Goal: Transaction & Acquisition: Purchase product/service

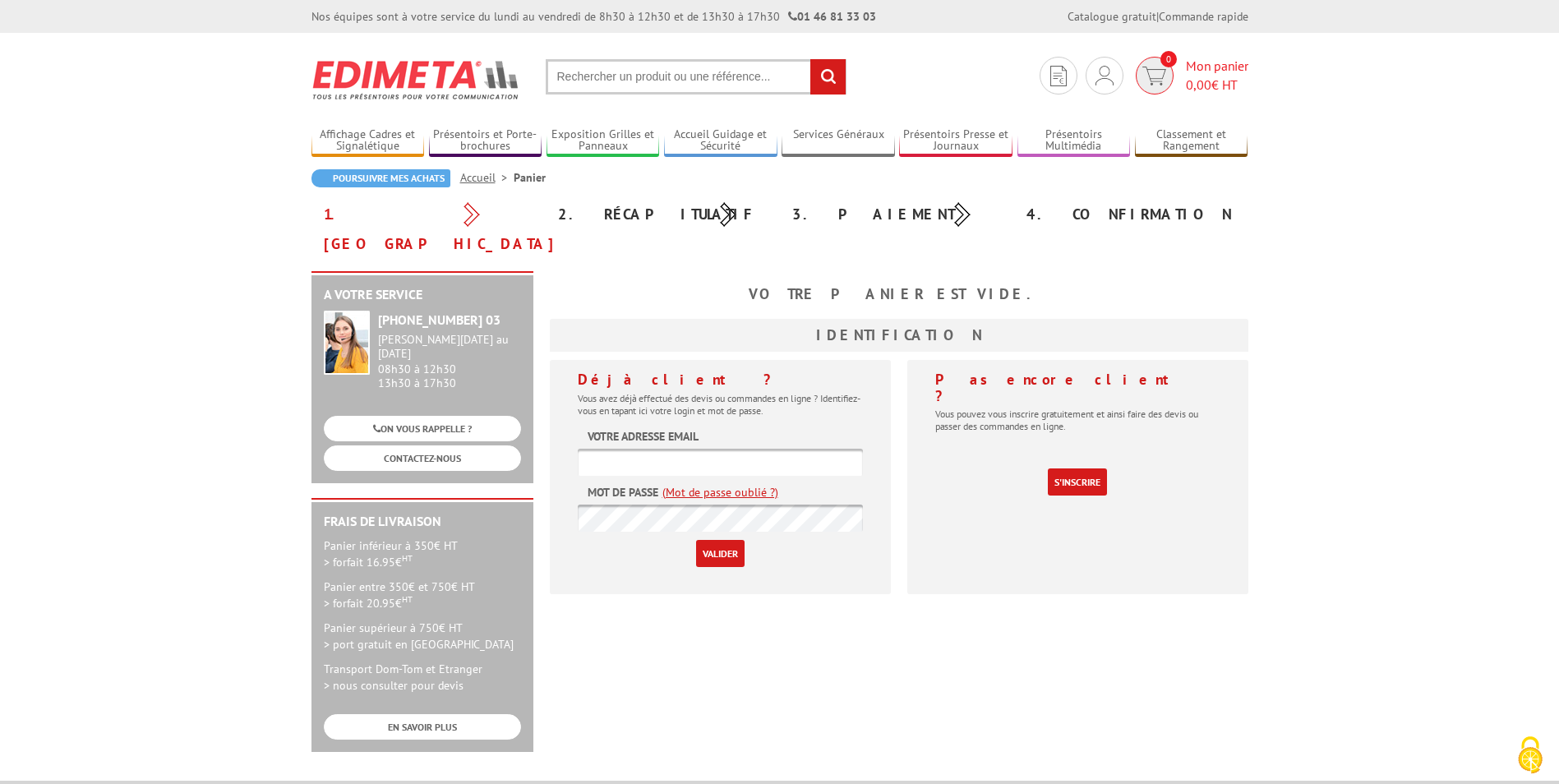
click at [1215, 60] on span "Mon panier 0,00 € HT" at bounding box center [1216, 75] width 62 height 38
click at [1139, 625] on div "A votre service +33 (0)1 46 81 33 03 Du Lundi au Vendredi 08h30 à 12h30 13h30 à…" at bounding box center [780, 519] width 953 height 497
click at [659, 83] on input "text" at bounding box center [696, 77] width 300 height 36
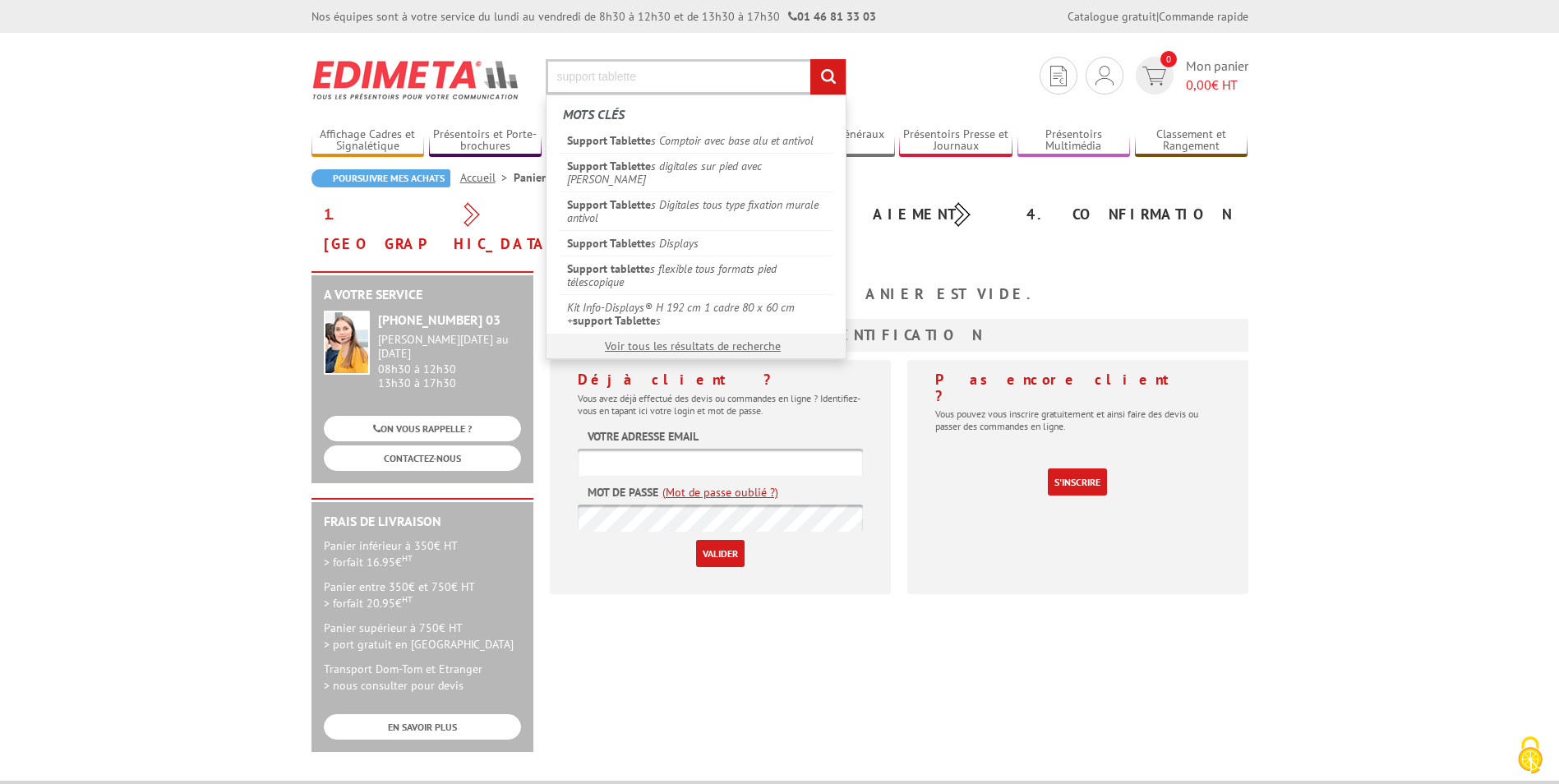
type input "support tablette"
click at [810, 59] on input "rechercher" at bounding box center [828, 77] width 36 height 36
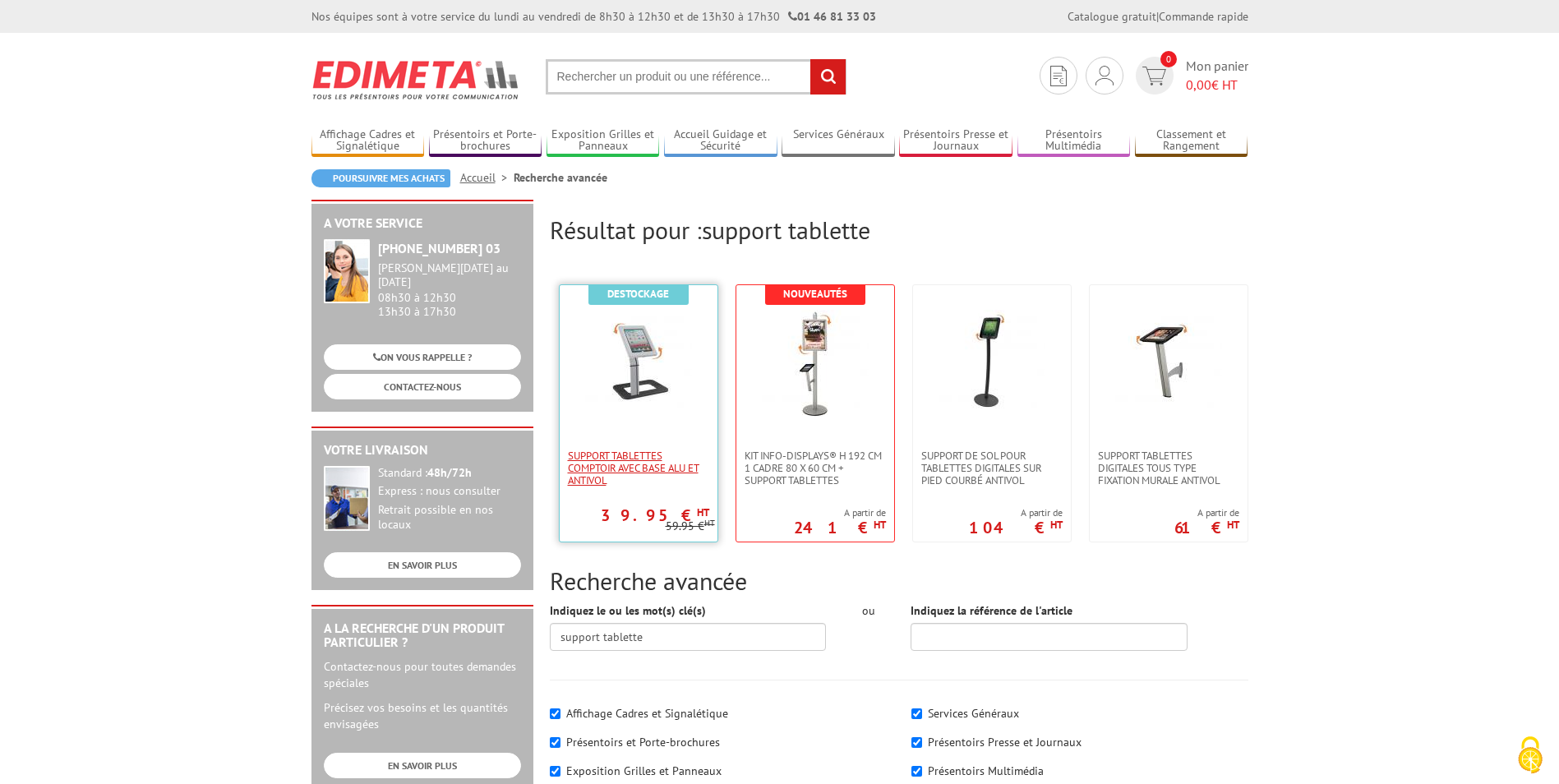
click at [658, 465] on span "Support Tablettes Comptoir avec base alu et antivol" at bounding box center [638, 467] width 141 height 37
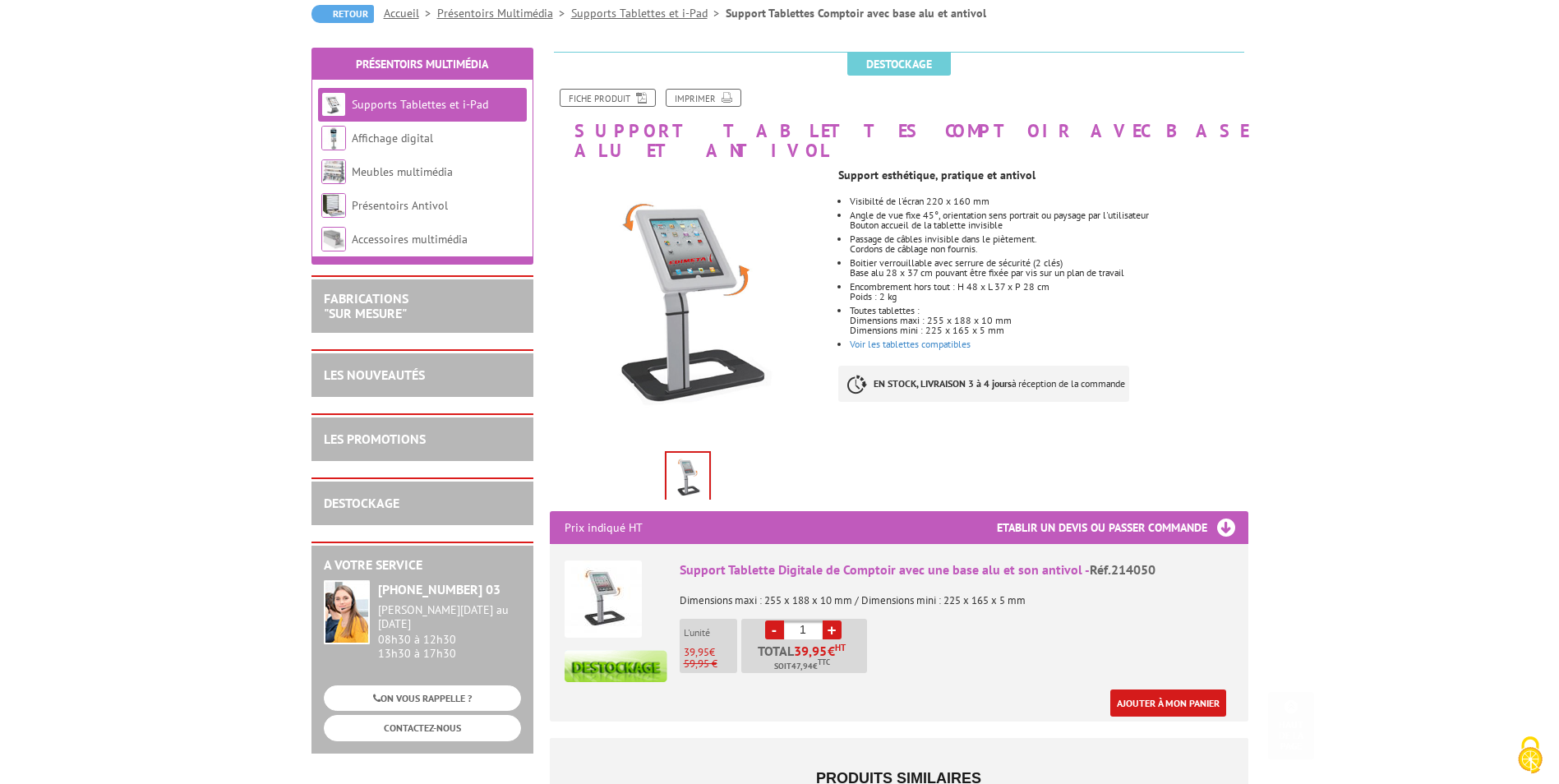
scroll to position [329, 0]
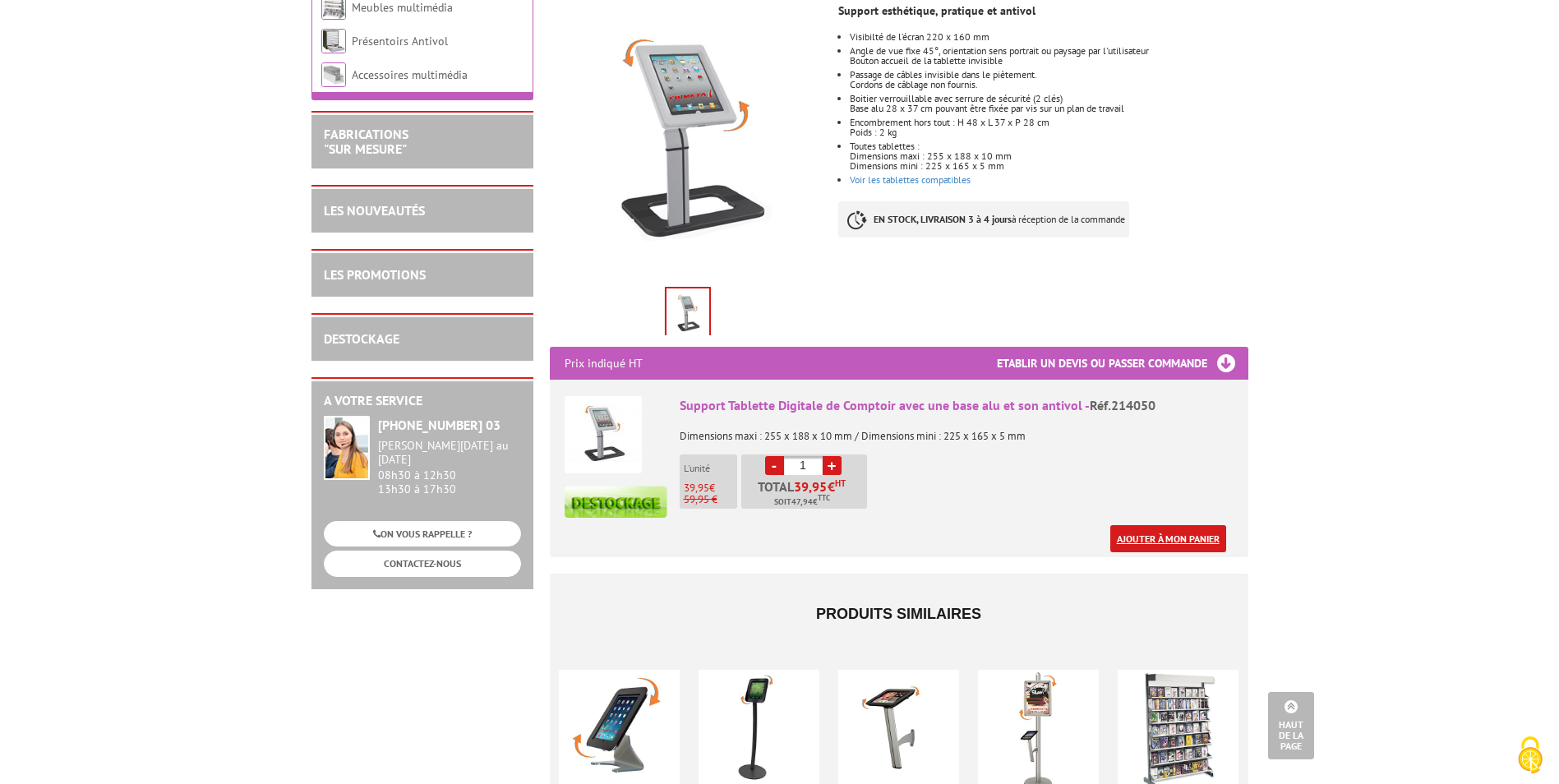
click at [1195, 525] on link "Ajouter à mon panier" at bounding box center [1168, 538] width 116 height 27
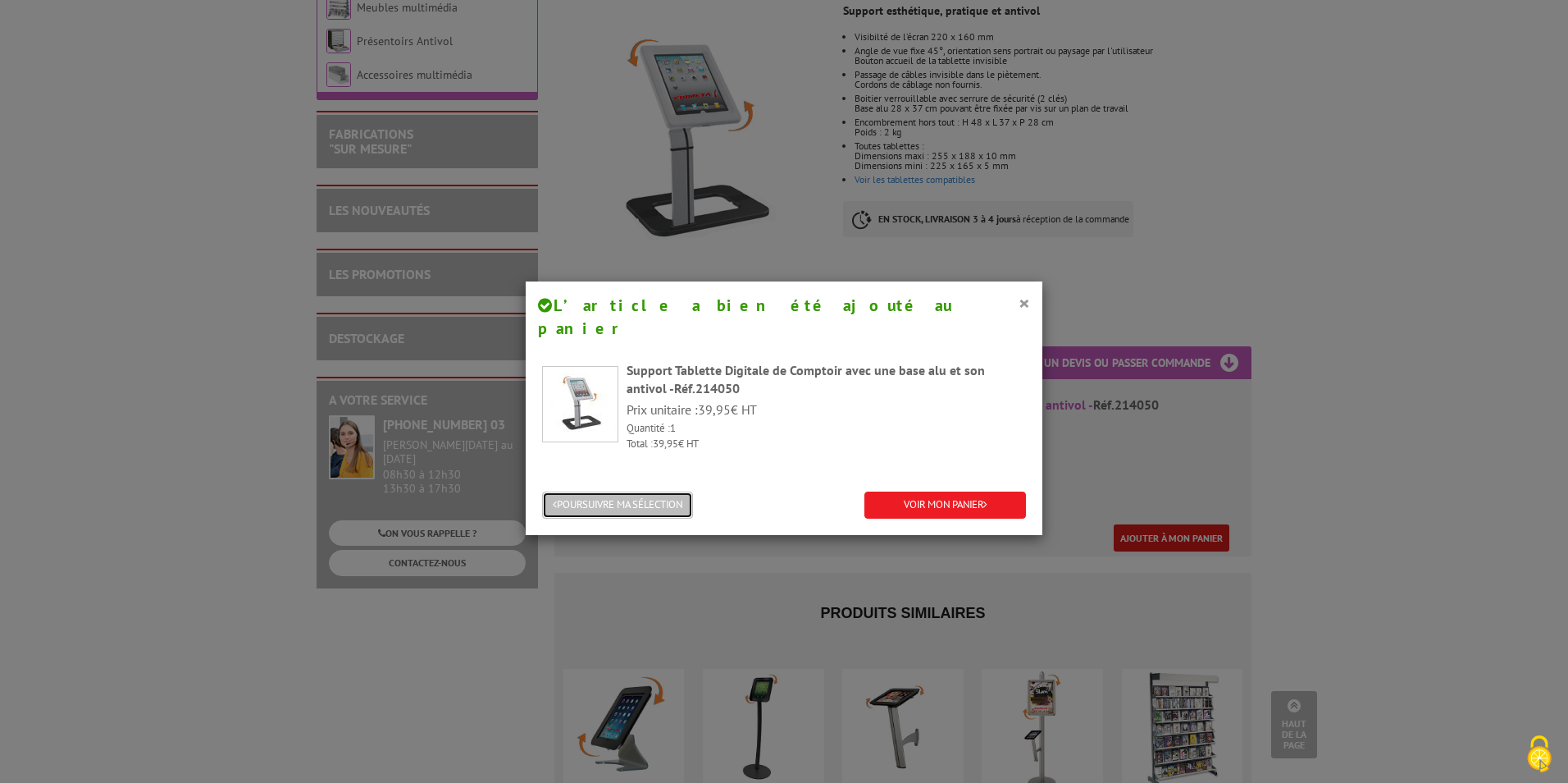
click at [663, 491] on button "POURSUIVRE MA SÉLECTION" at bounding box center [617, 504] width 151 height 27
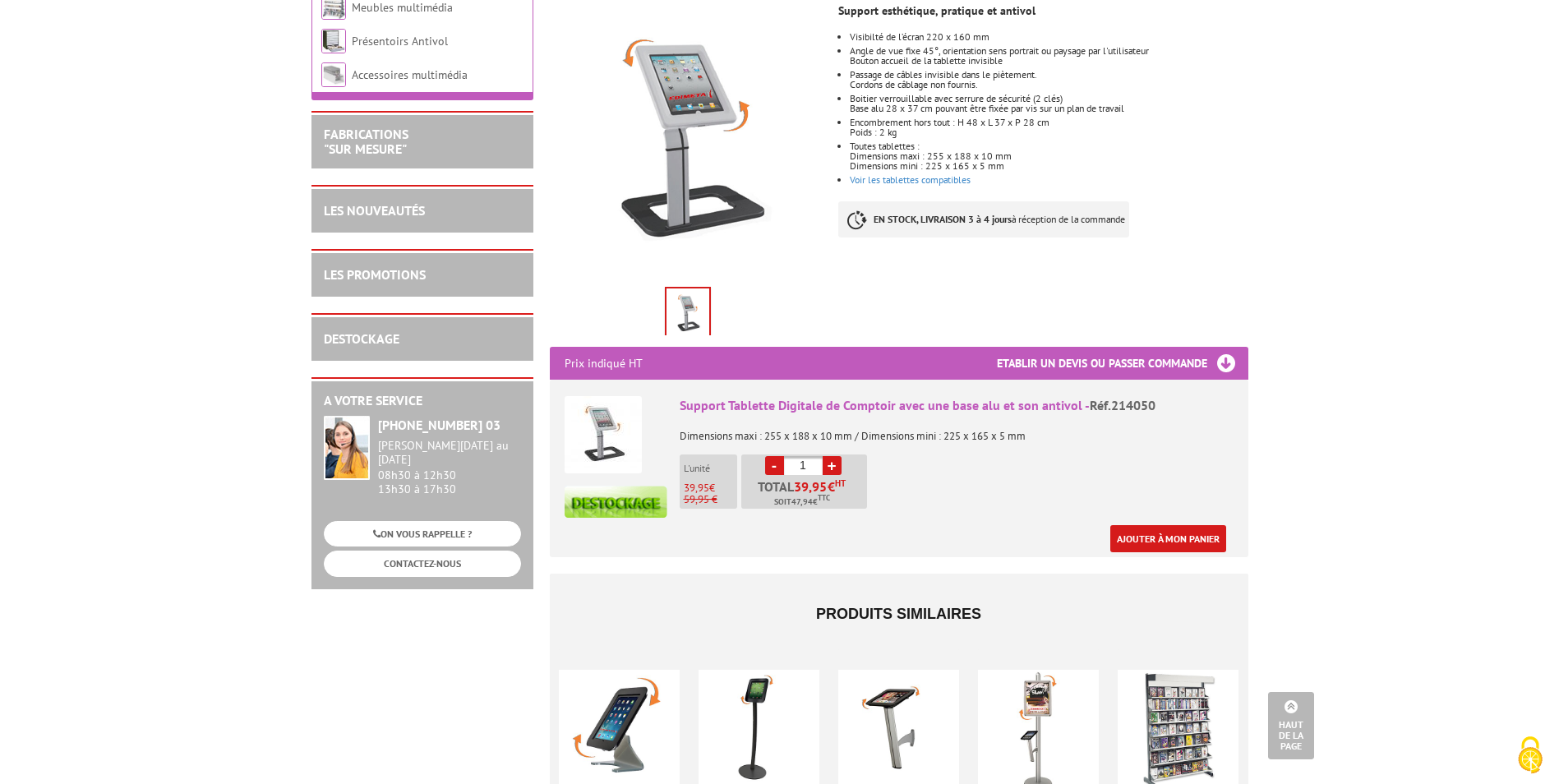
scroll to position [0, 0]
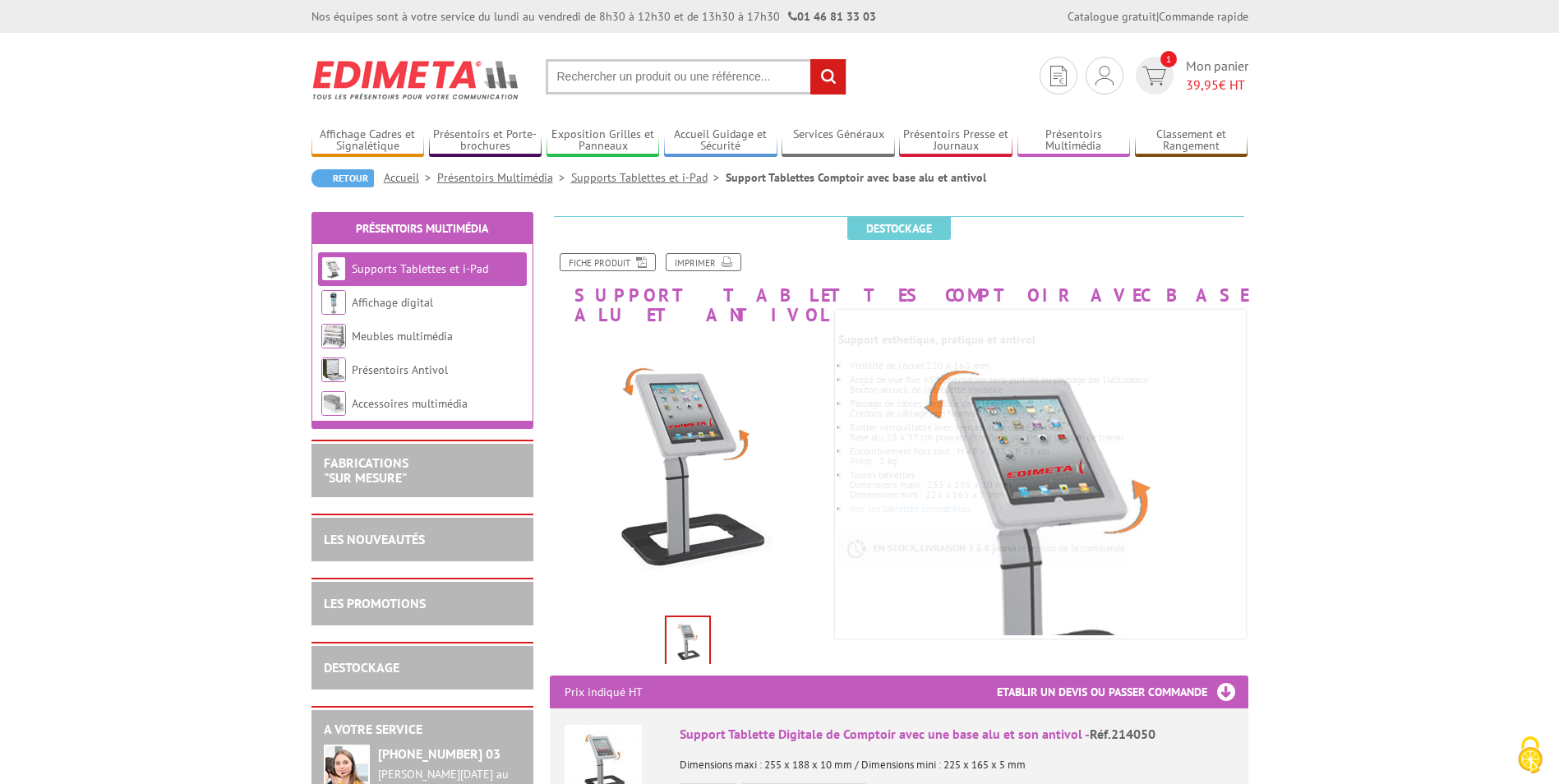
click at [617, 63] on input "text" at bounding box center [696, 77] width 300 height 36
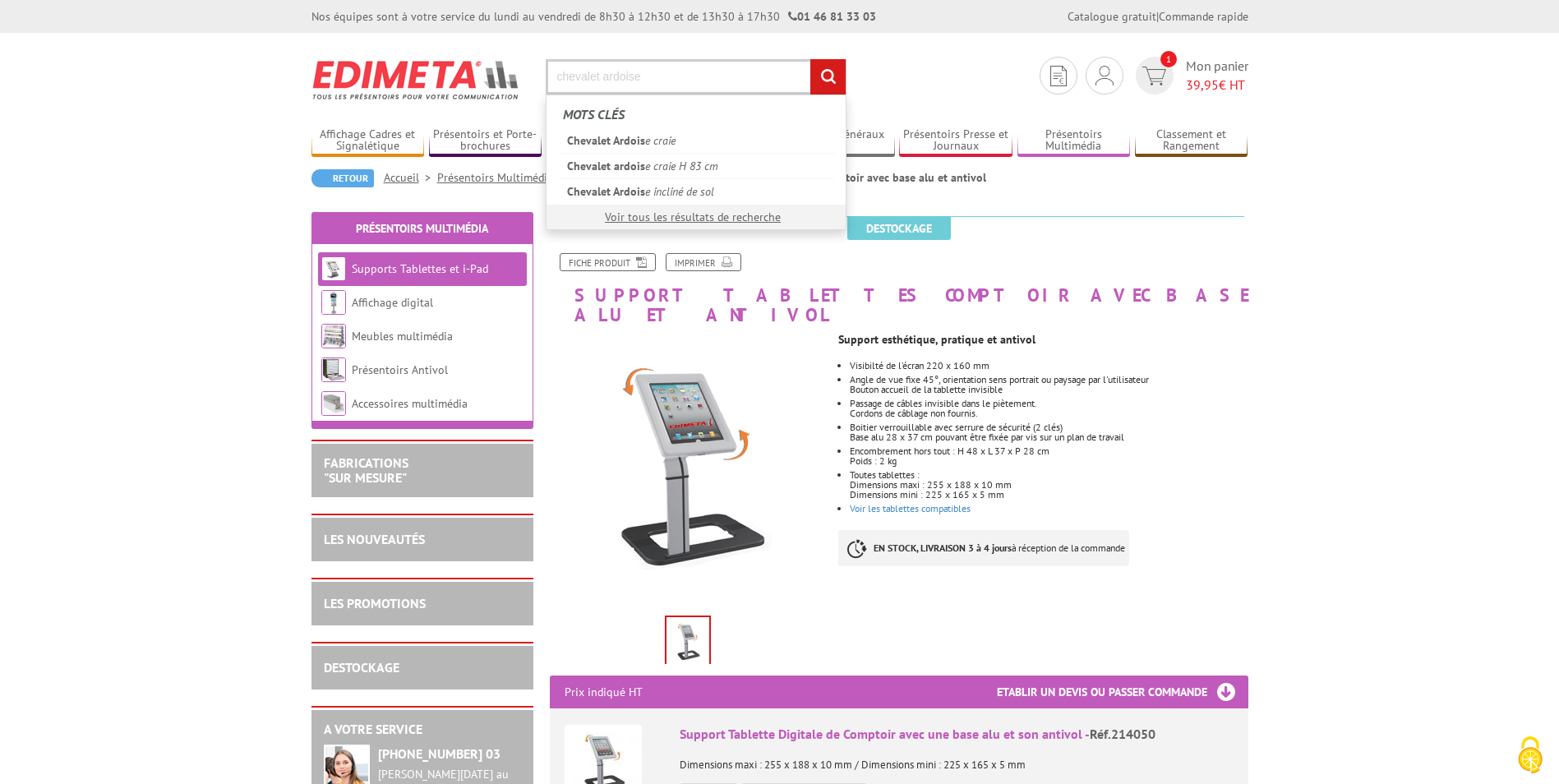
type input "chevalet ardoise"
click at [810, 59] on input "rechercher" at bounding box center [828, 77] width 36 height 36
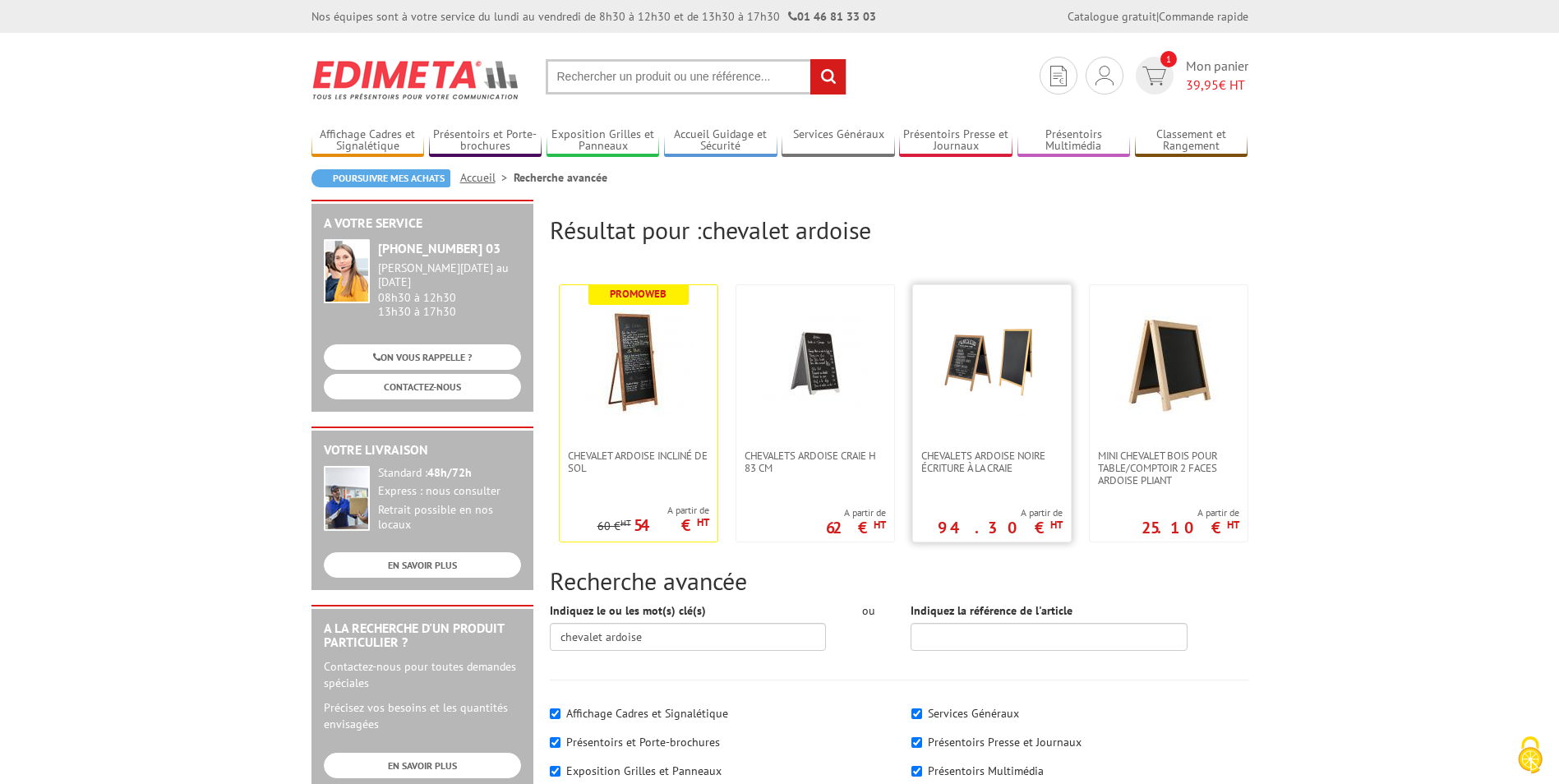
click at [1004, 375] on img at bounding box center [992, 363] width 107 height 107
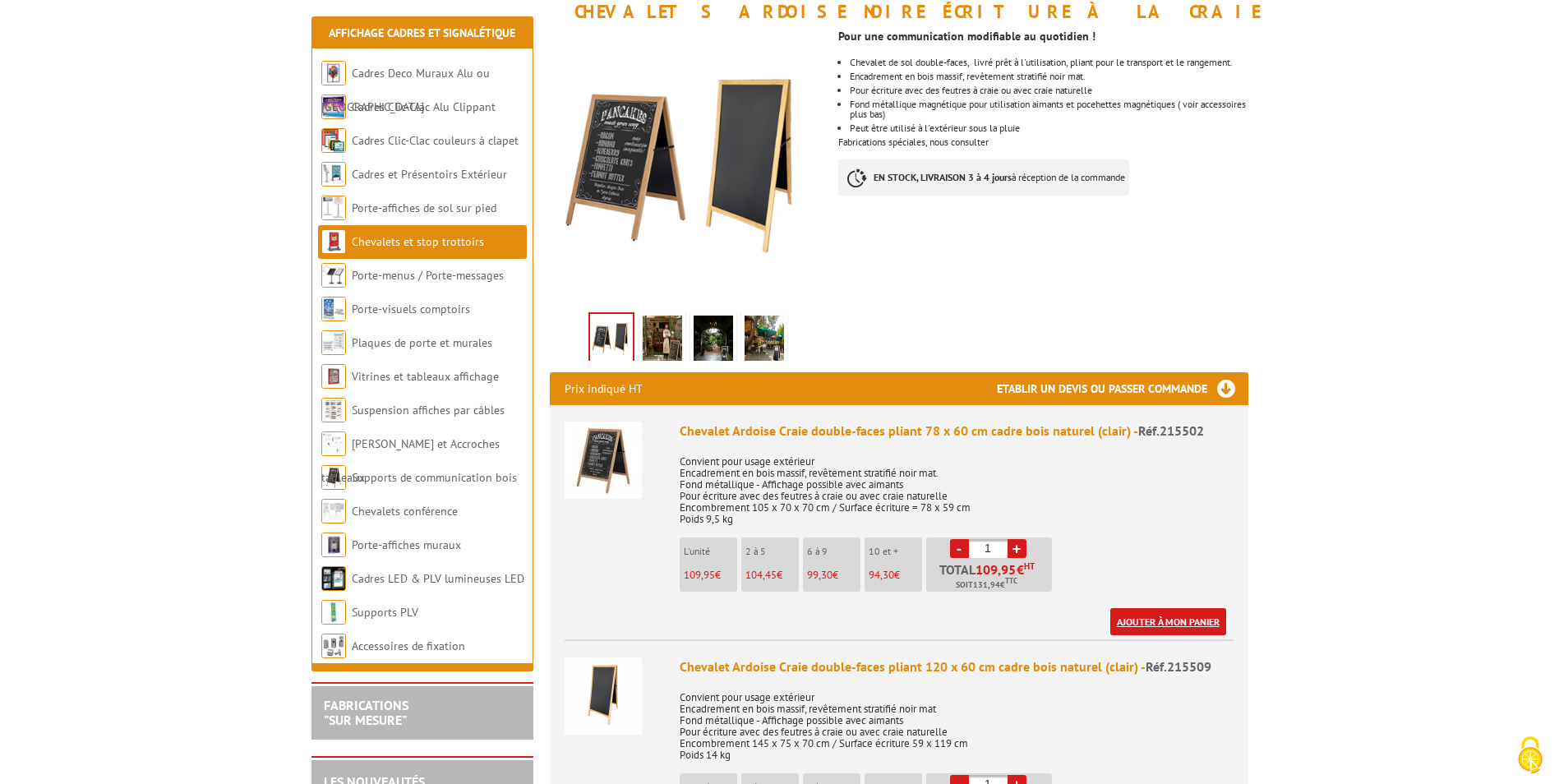
click at [1143, 627] on link "Ajouter à mon panier" at bounding box center [1168, 621] width 116 height 27
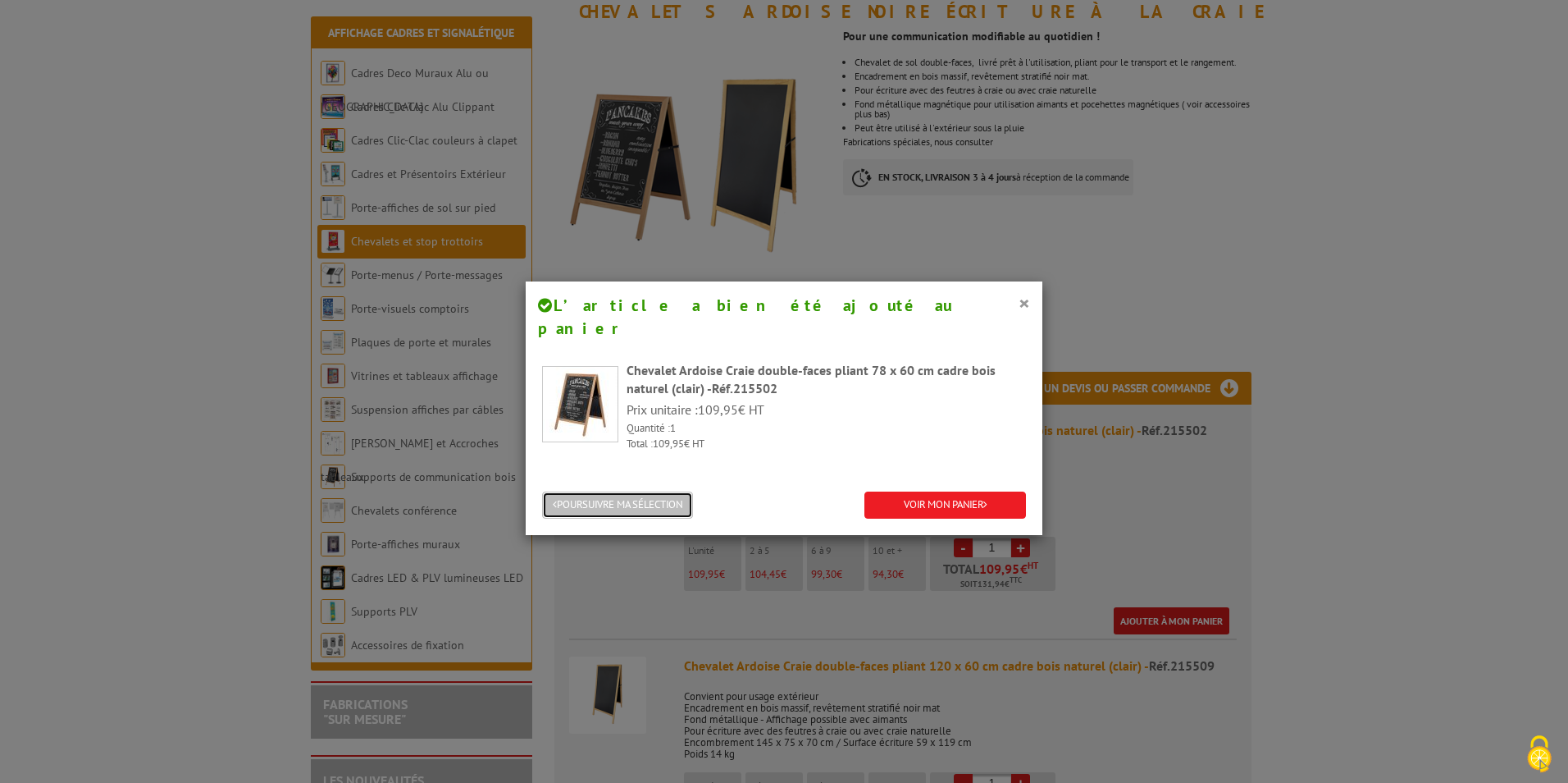
click at [626, 491] on button "POURSUIVRE MA SÉLECTION" at bounding box center [617, 504] width 151 height 27
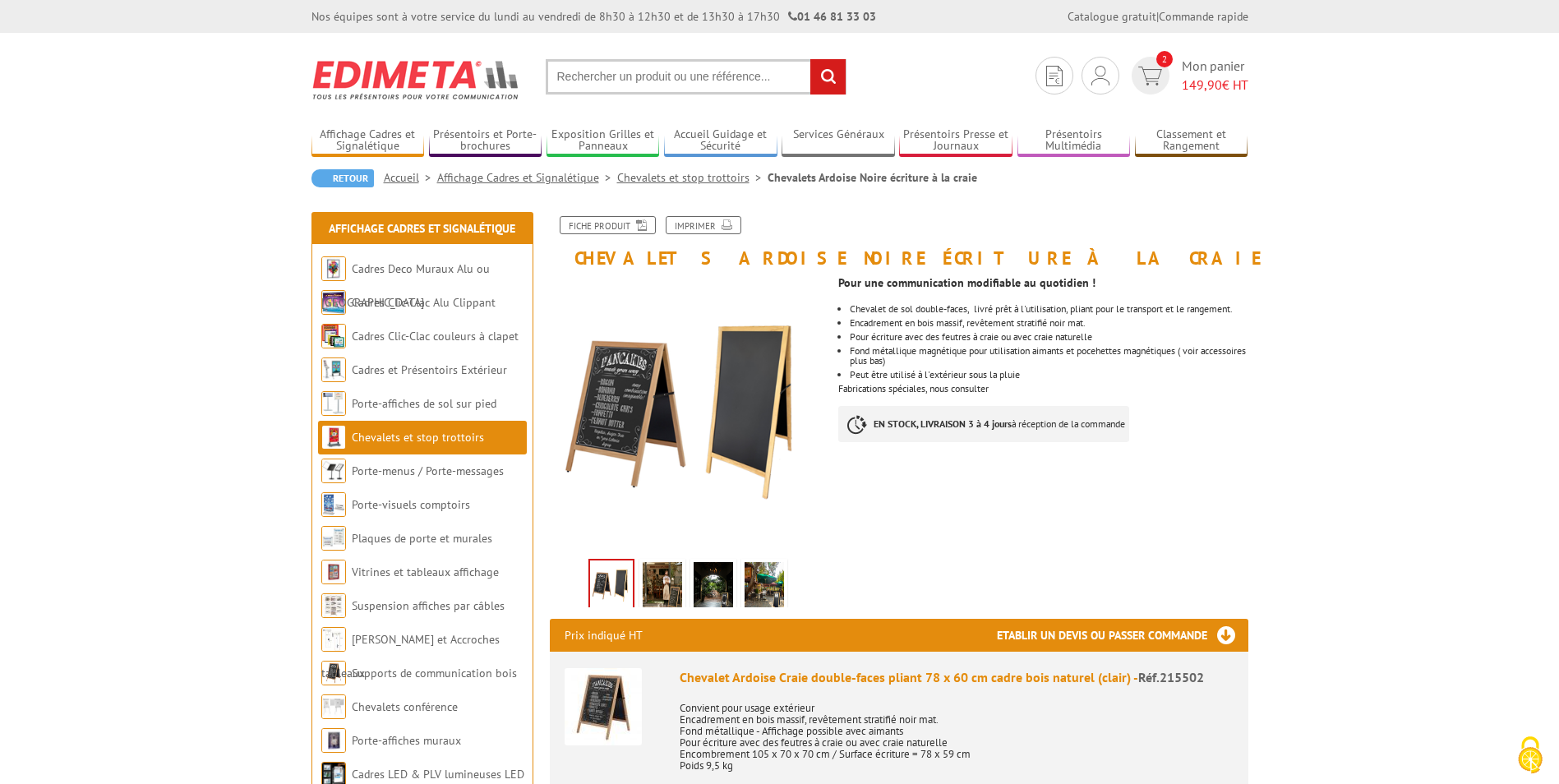
click at [732, 85] on input "text" at bounding box center [696, 77] width 300 height 36
type input "porte visuel menu"
click at [810, 59] on input "rechercher" at bounding box center [828, 77] width 36 height 36
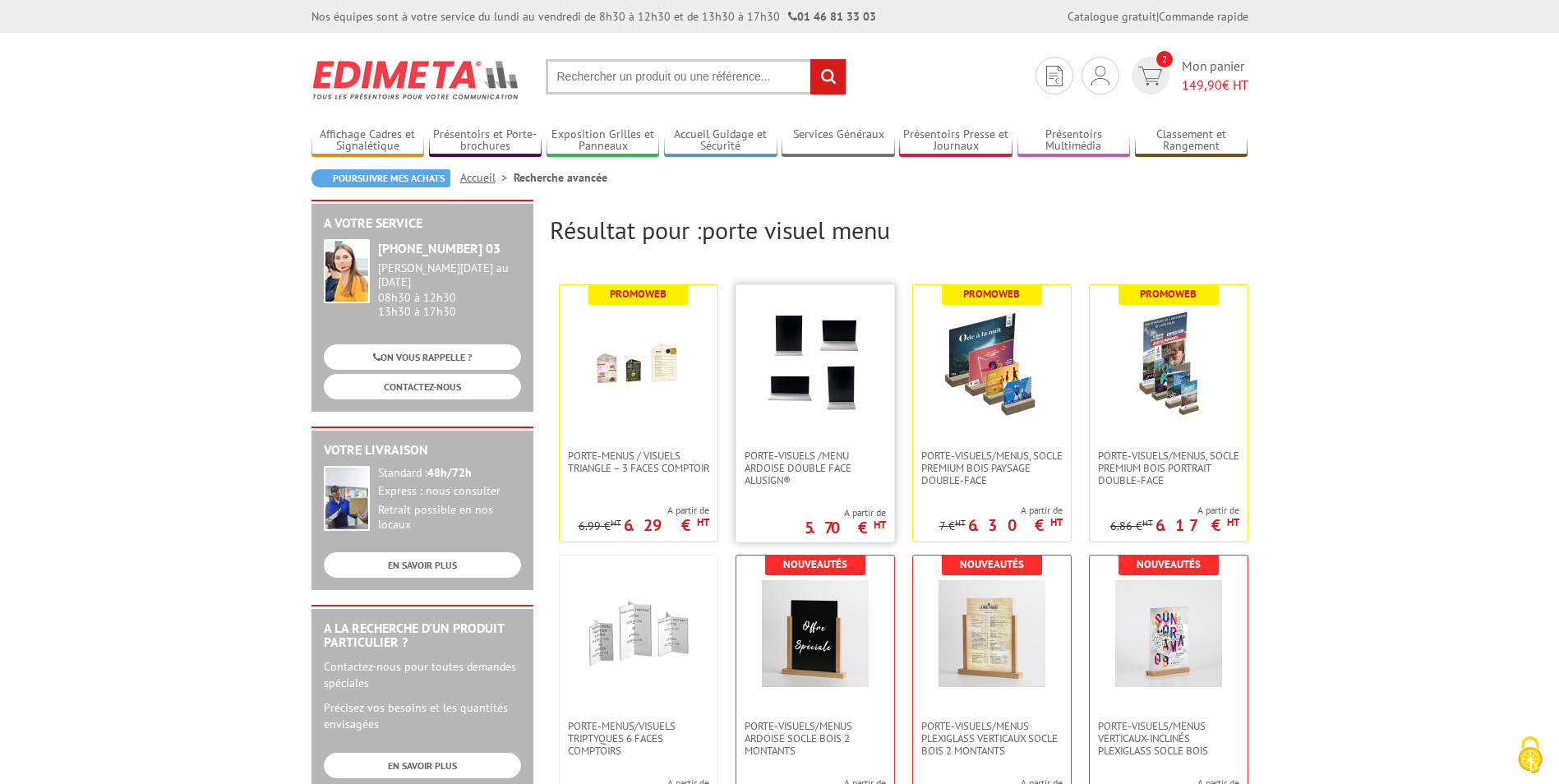
scroll to position [164, 0]
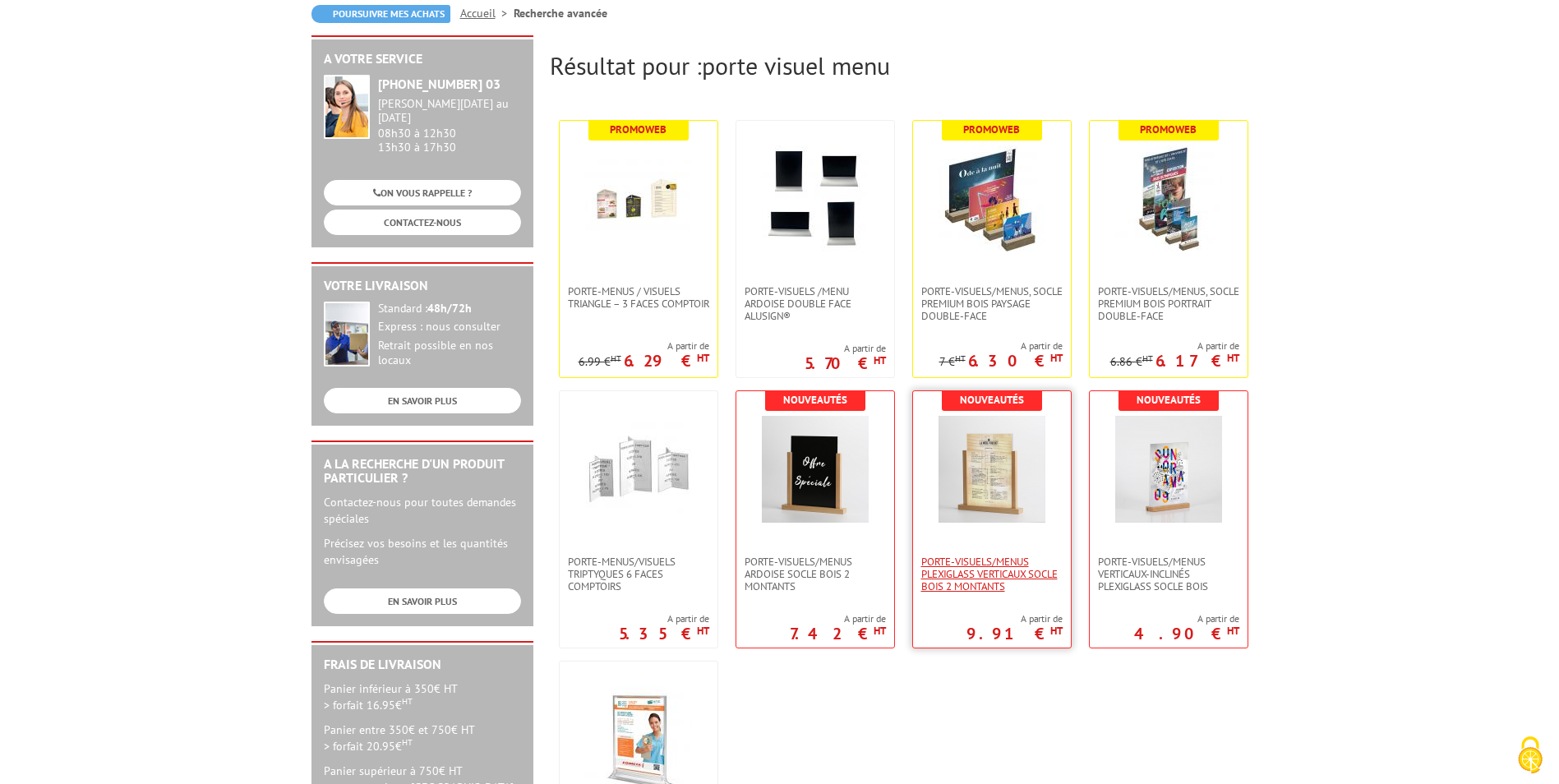
click at [994, 559] on span "Porte-Visuels/Menus Plexiglass Verticaux Socle Bois 2 Montants" at bounding box center [992, 573] width 141 height 37
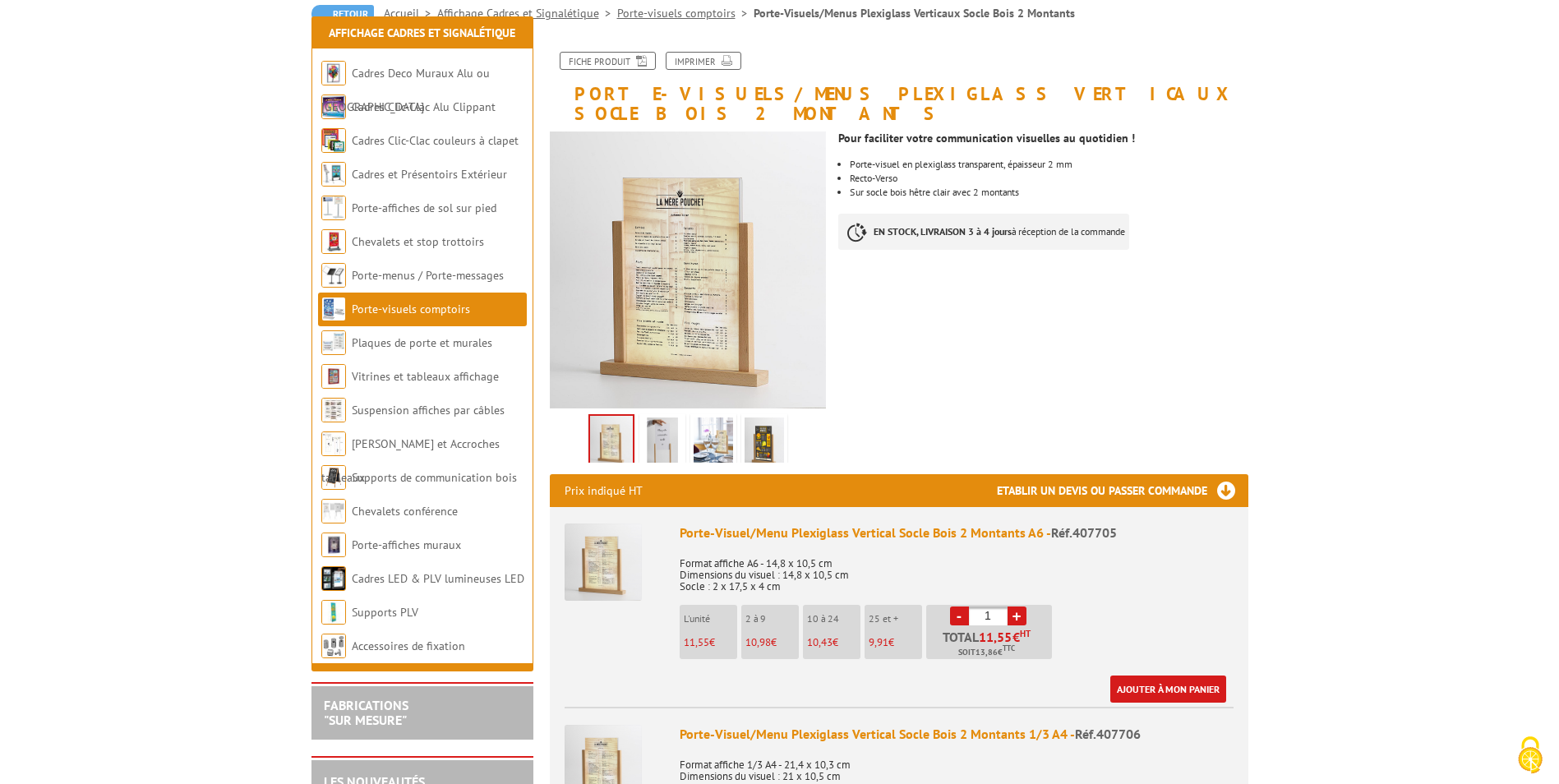
scroll to position [329, 0]
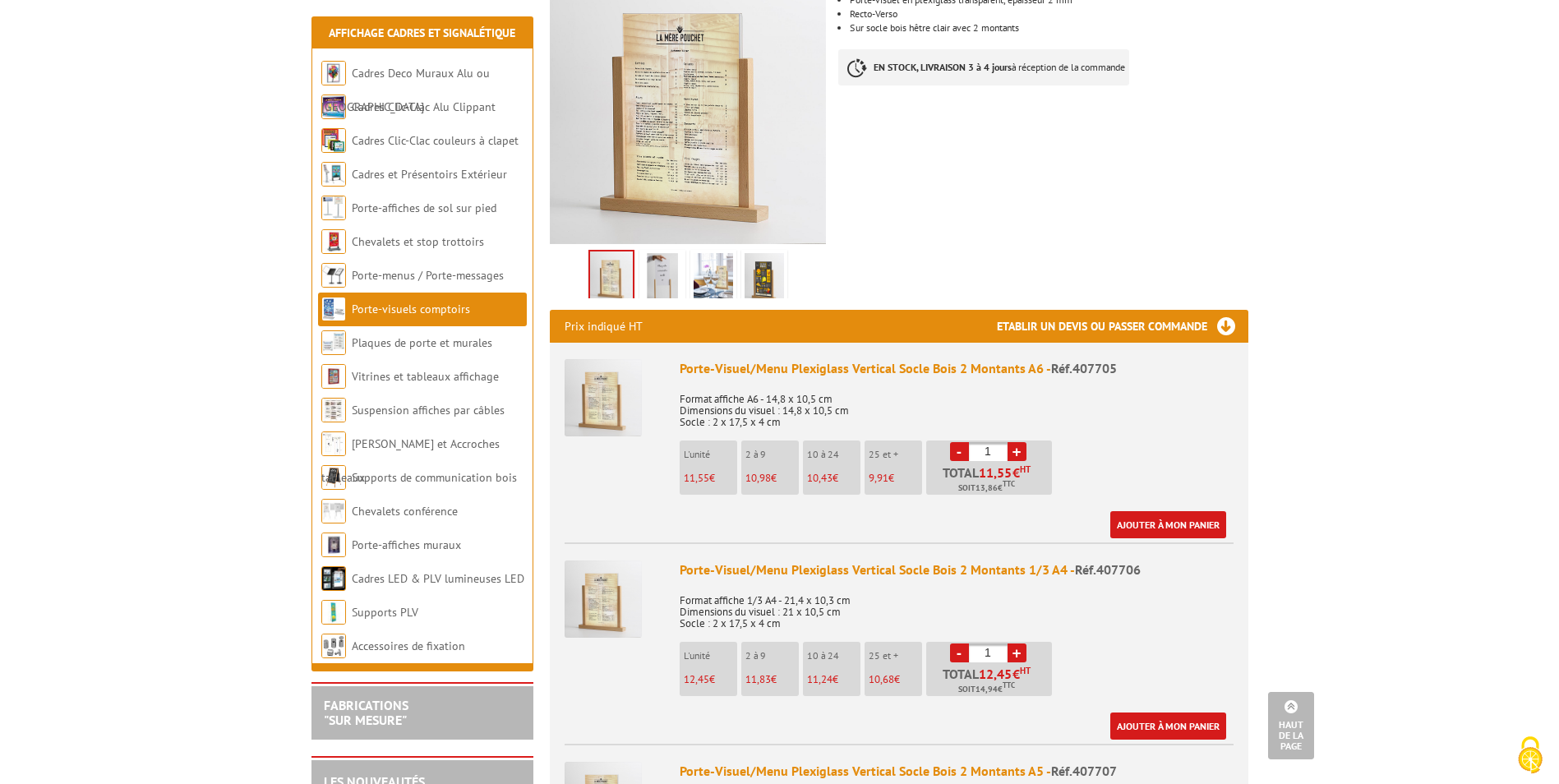
click at [1121, 627] on div "Porte-Visuel/Menu Plexiglass Vertical Socle Bois 2 Montants 1/3 A4 - Réf.407706…" at bounding box center [956, 649] width 554 height 179
click at [1016, 643] on link "+" at bounding box center [1017, 652] width 19 height 19
type input "4"
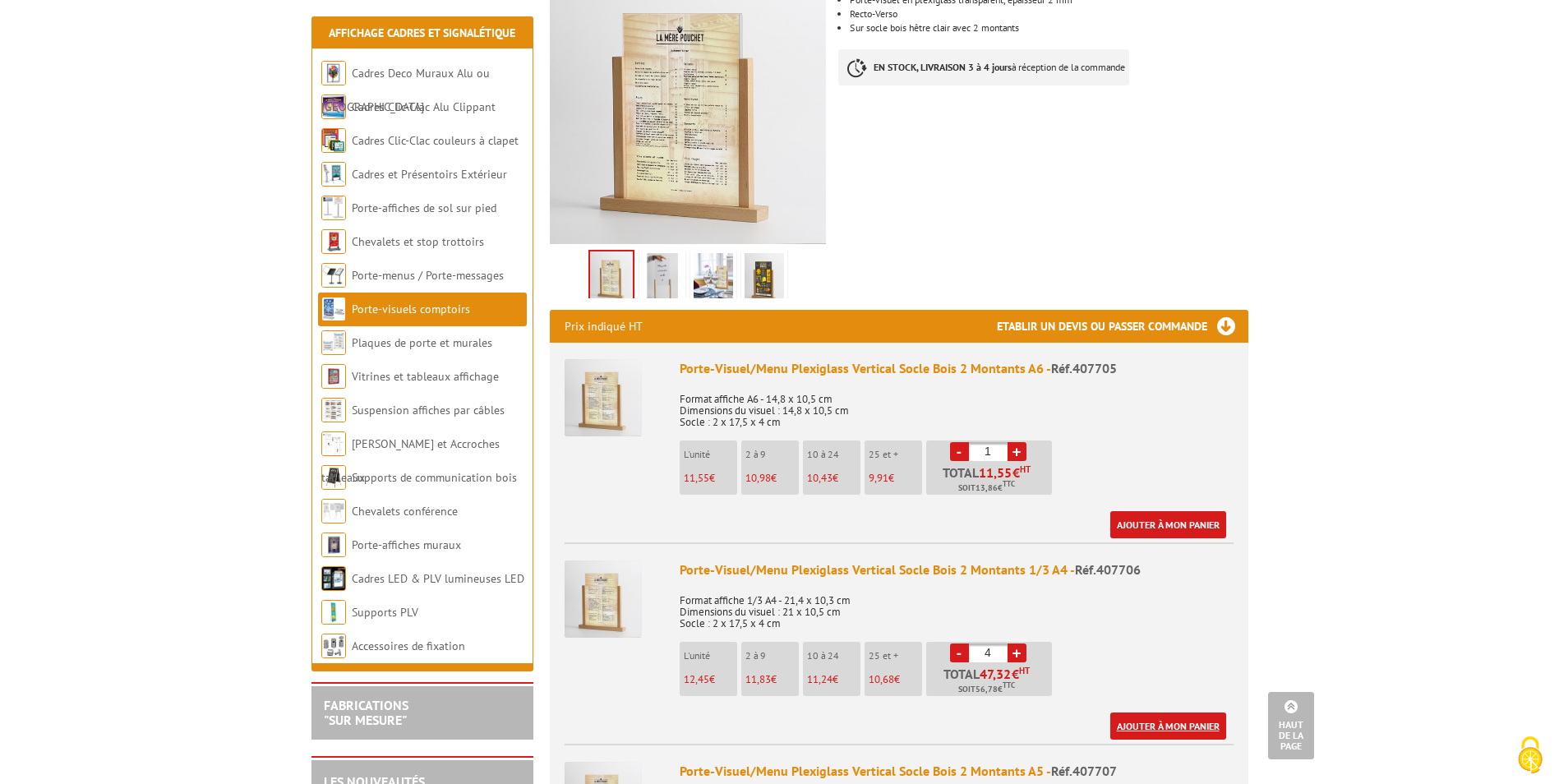
click at [1190, 712] on link "Ajouter à mon panier" at bounding box center [1168, 725] width 116 height 27
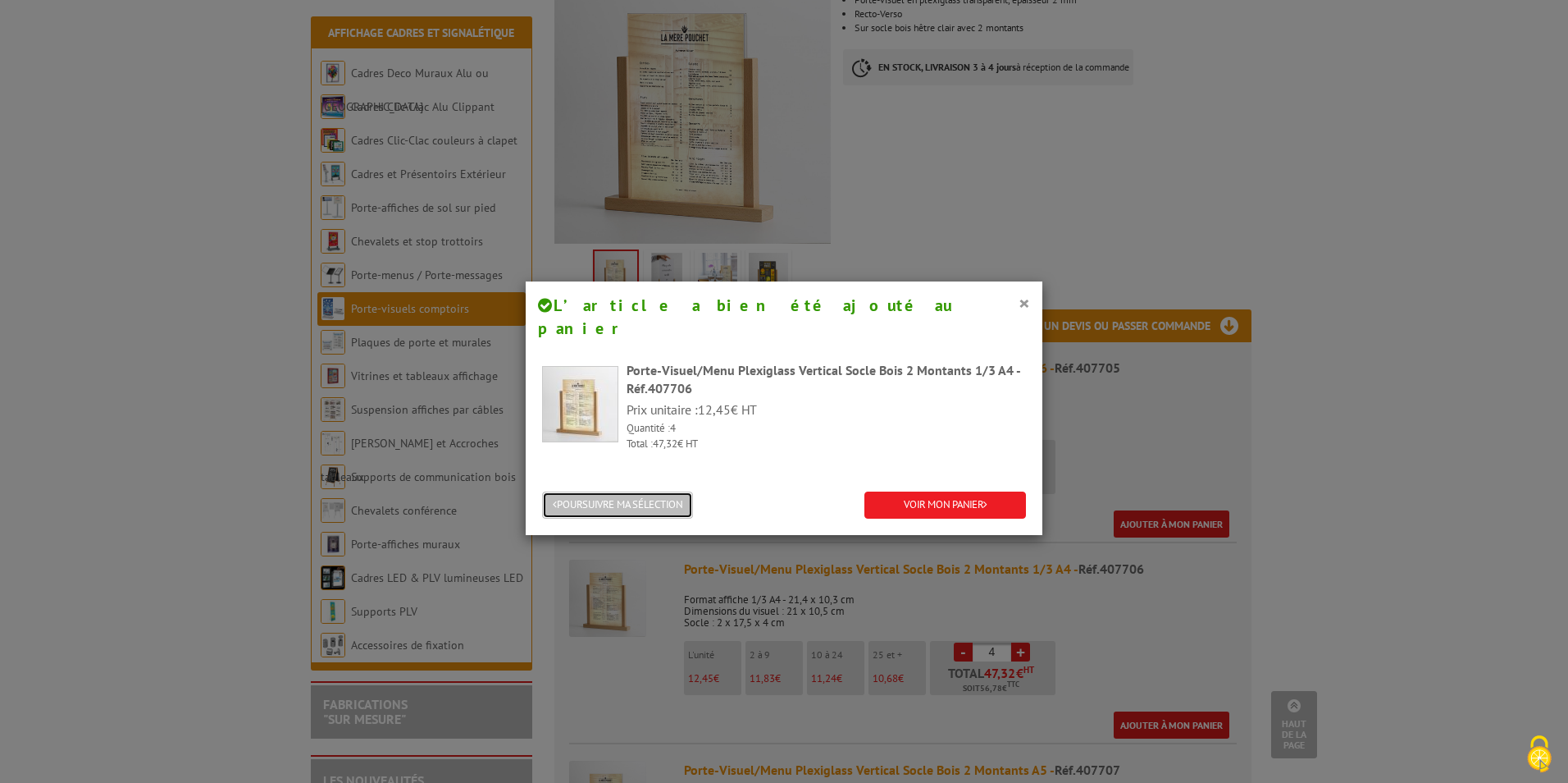
click at [645, 491] on button "POURSUIVRE MA SÉLECTION" at bounding box center [617, 504] width 151 height 27
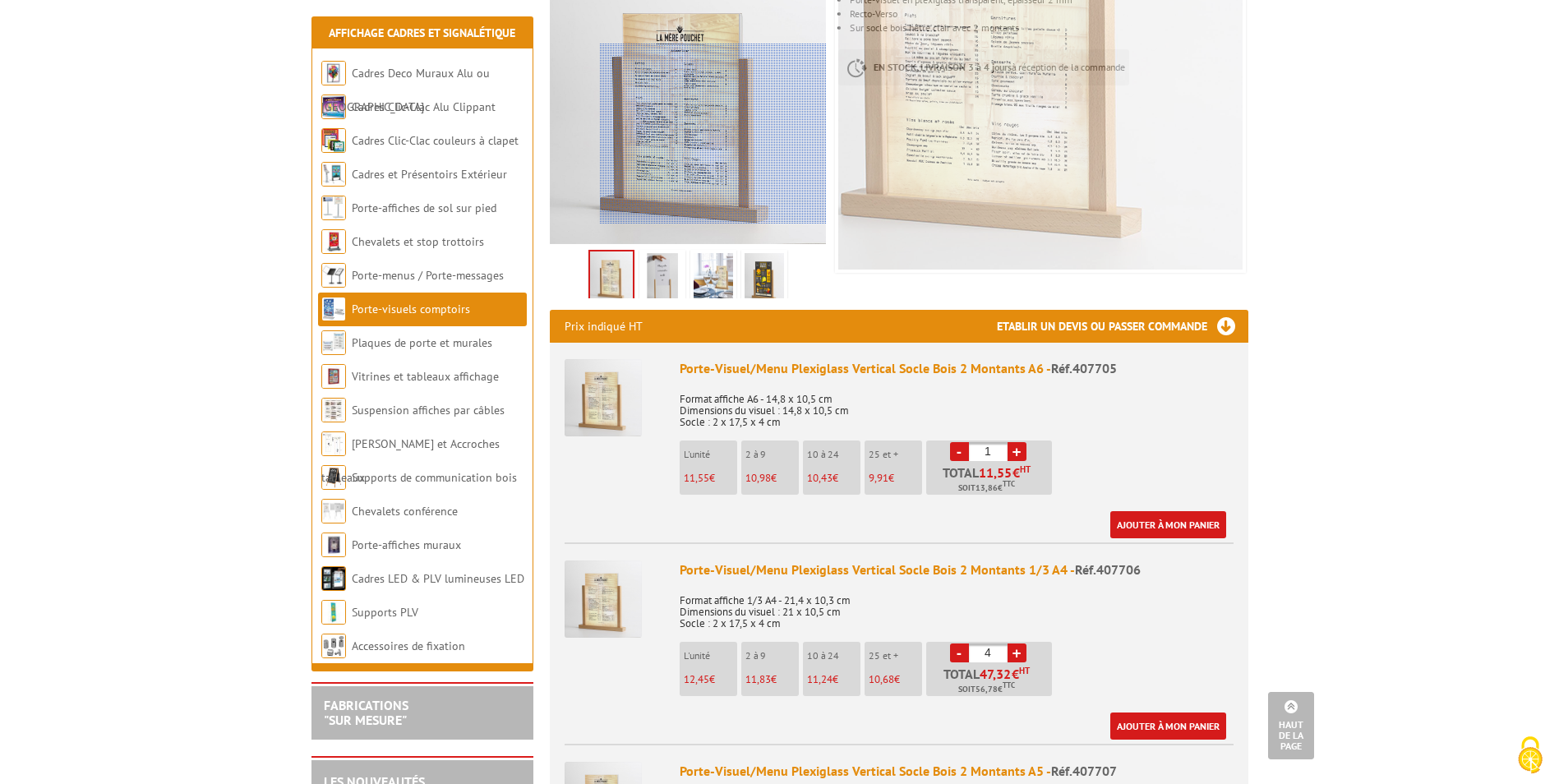
scroll to position [0, 0]
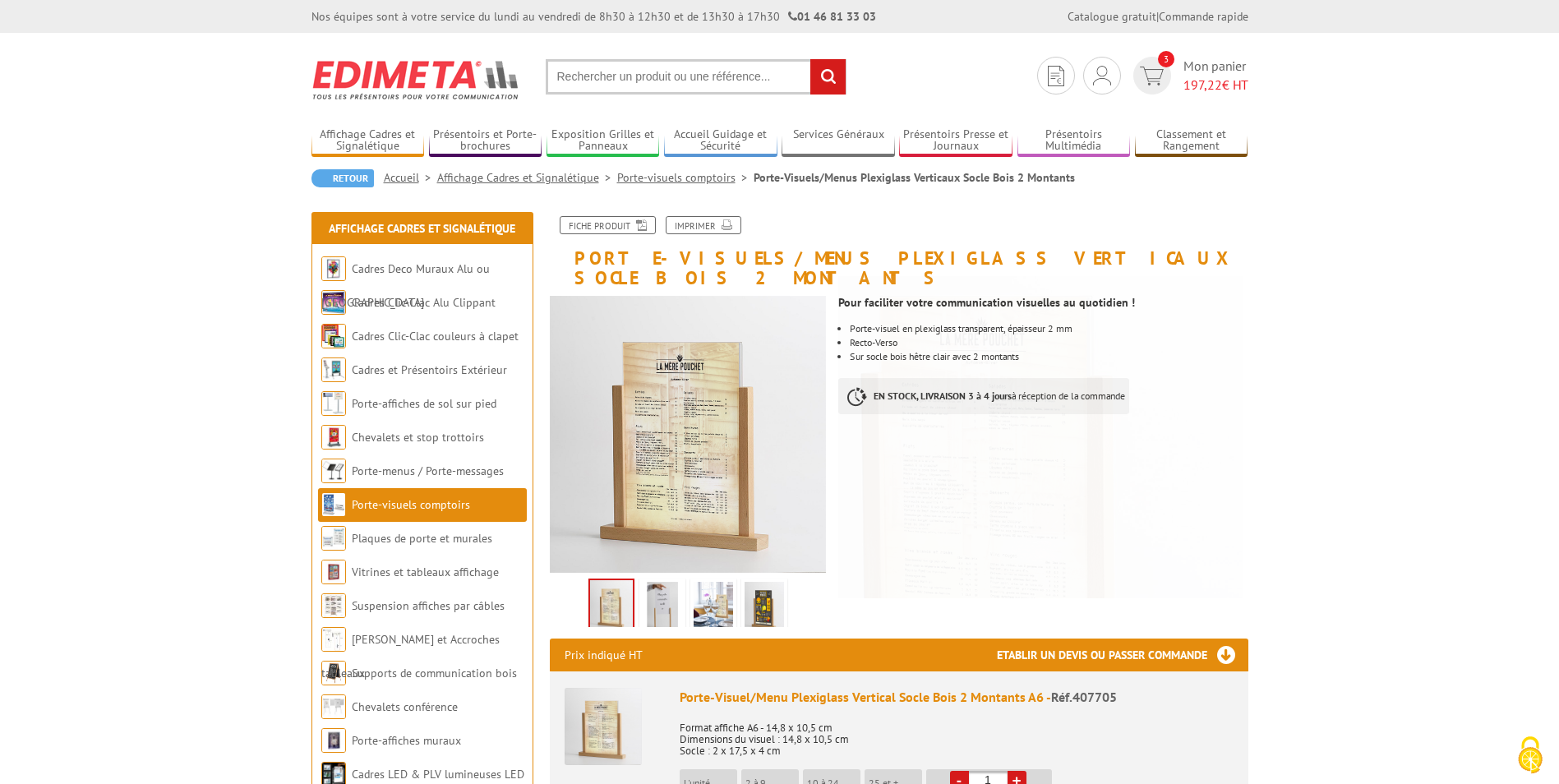
click at [780, 77] on input "text" at bounding box center [696, 77] width 300 height 36
type input "crochet S"
click at [810, 59] on input "rechercher" at bounding box center [828, 77] width 36 height 36
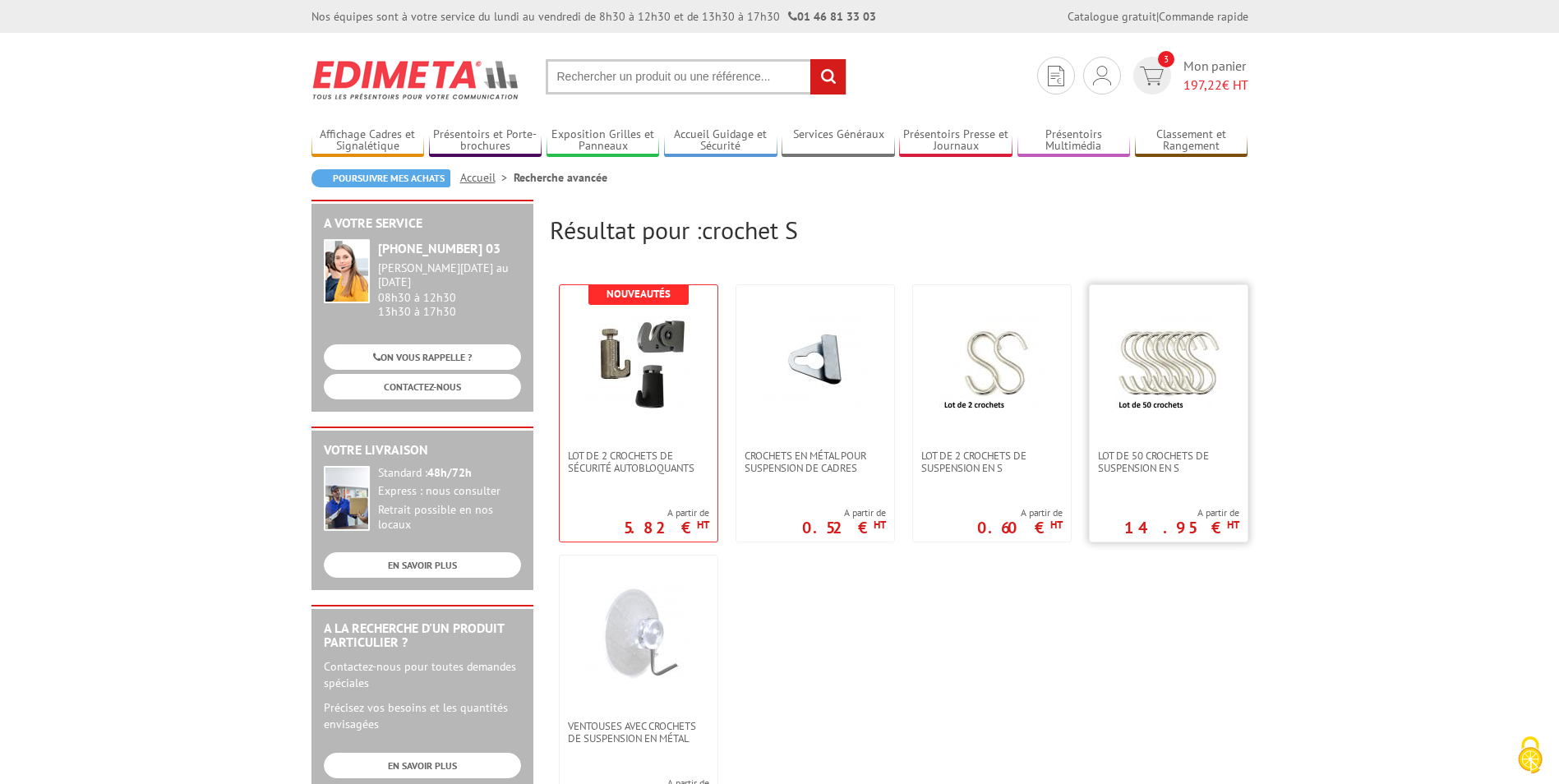
click at [1166, 388] on img at bounding box center [1169, 363] width 107 height 107
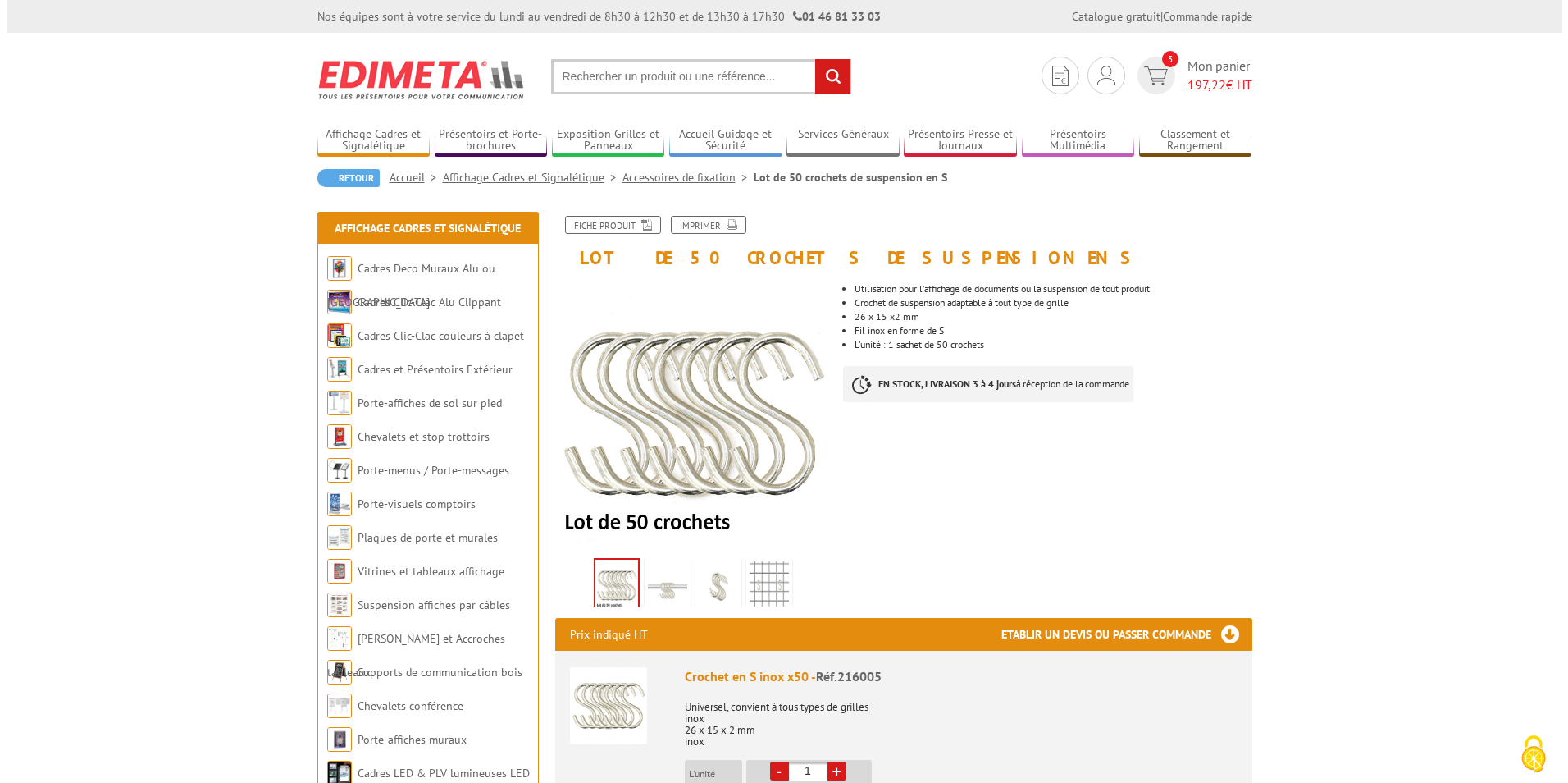
scroll to position [328, 0]
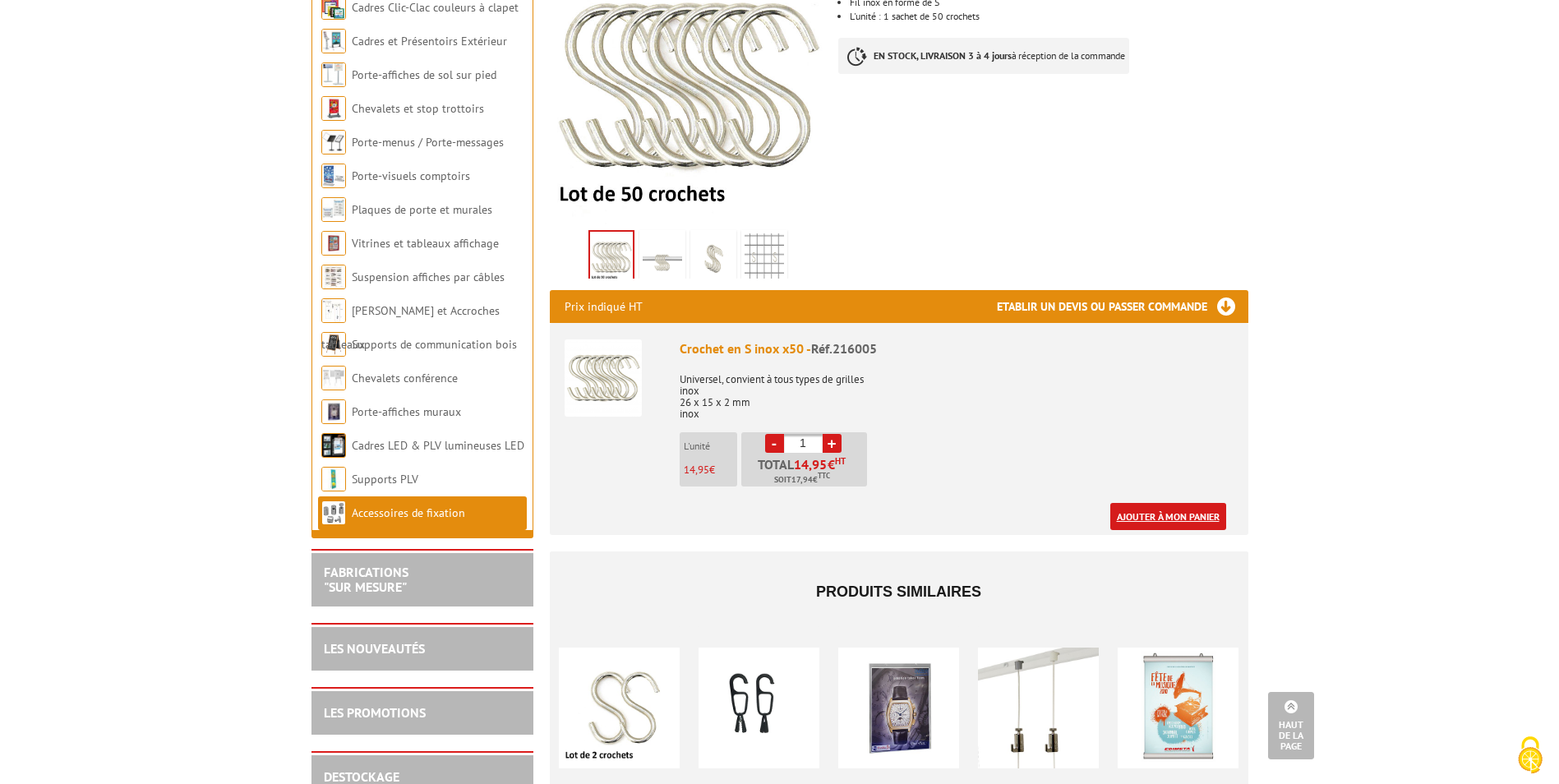
click at [1162, 515] on link "Ajouter à mon panier" at bounding box center [1168, 515] width 116 height 27
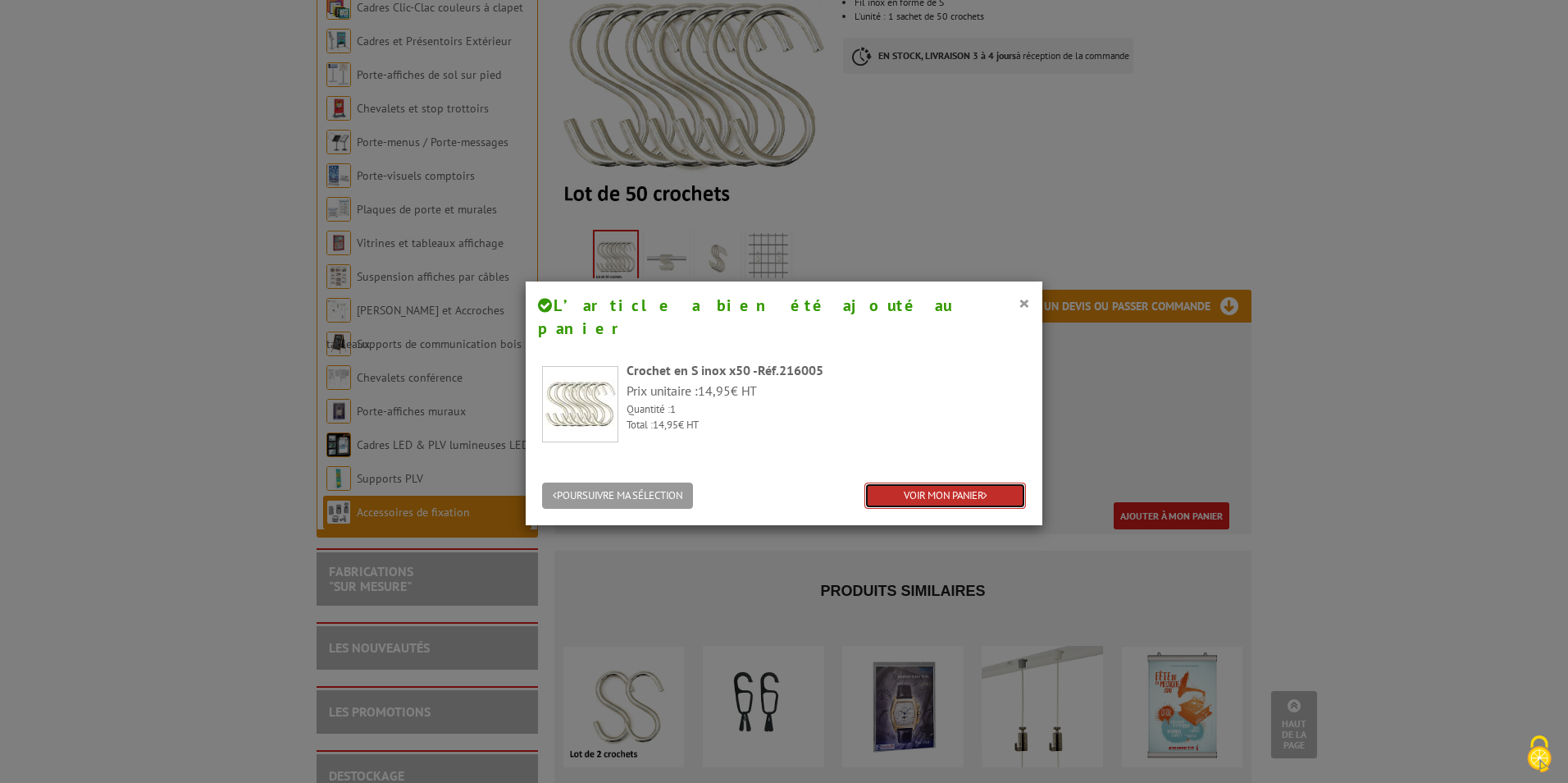
click at [993, 482] on link "VOIR MON PANIER" at bounding box center [945, 495] width 162 height 27
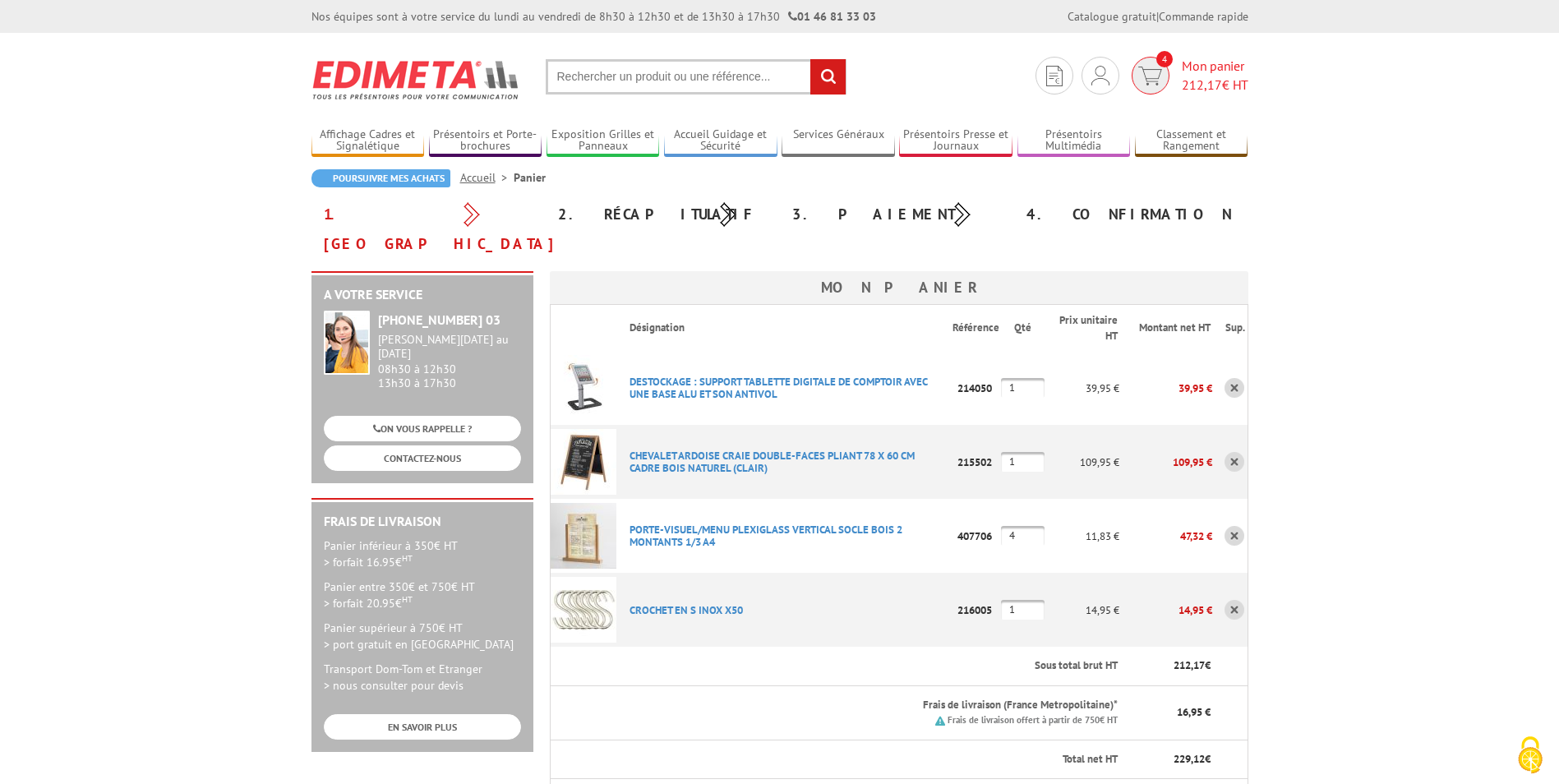
click at [1198, 70] on span "Mon panier 212,17 € HT" at bounding box center [1214, 75] width 66 height 38
click at [1195, 73] on span "Mon panier 212,17 € HT" at bounding box center [1214, 75] width 66 height 38
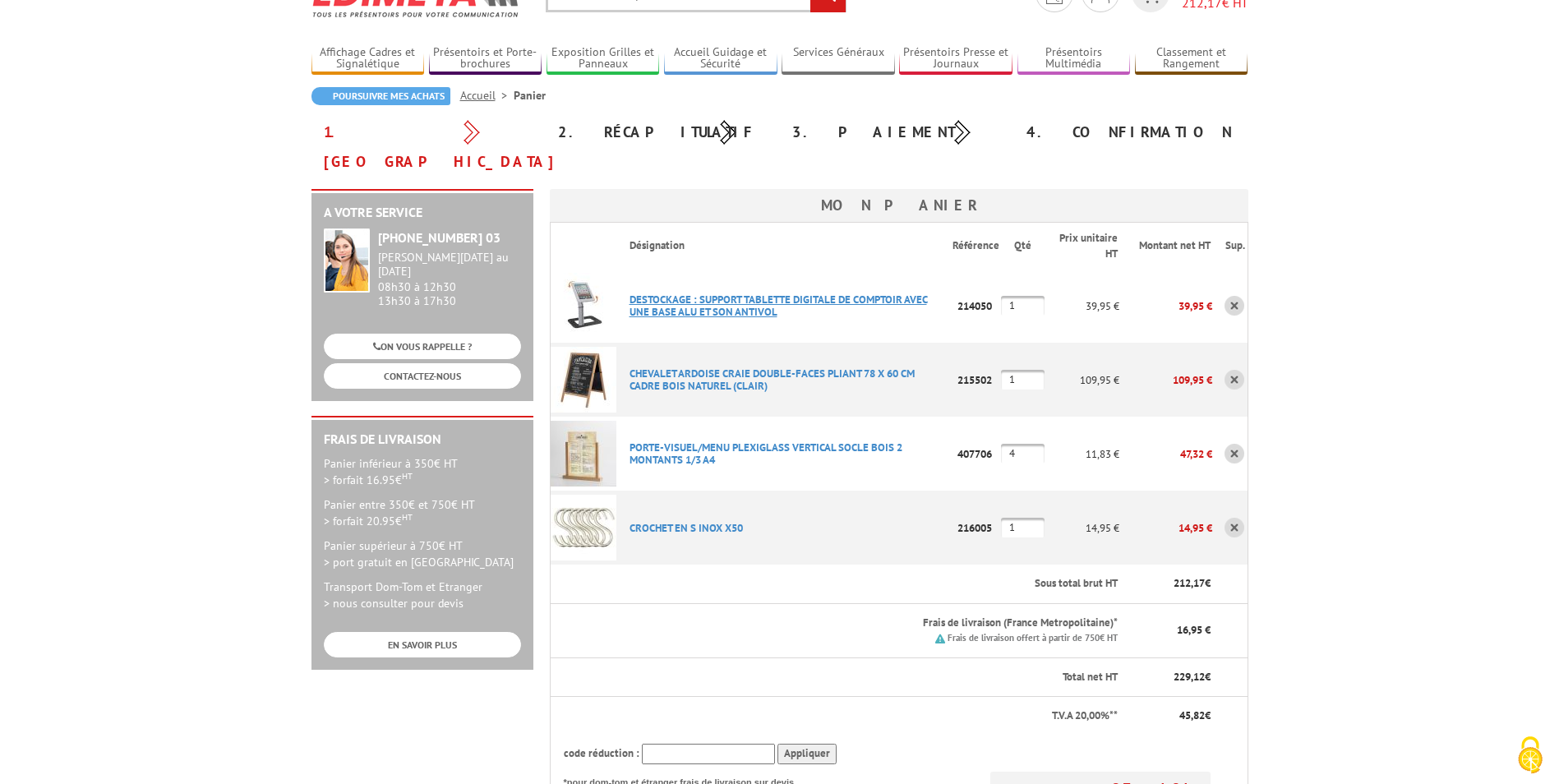
click at [731, 292] on link "DESTOCKAGE : SUPPORT TABLETTE DIGITALE DE COMPTOIR AVEC UNE BASE ALU ET SON ANT…" at bounding box center [778, 305] width 297 height 27
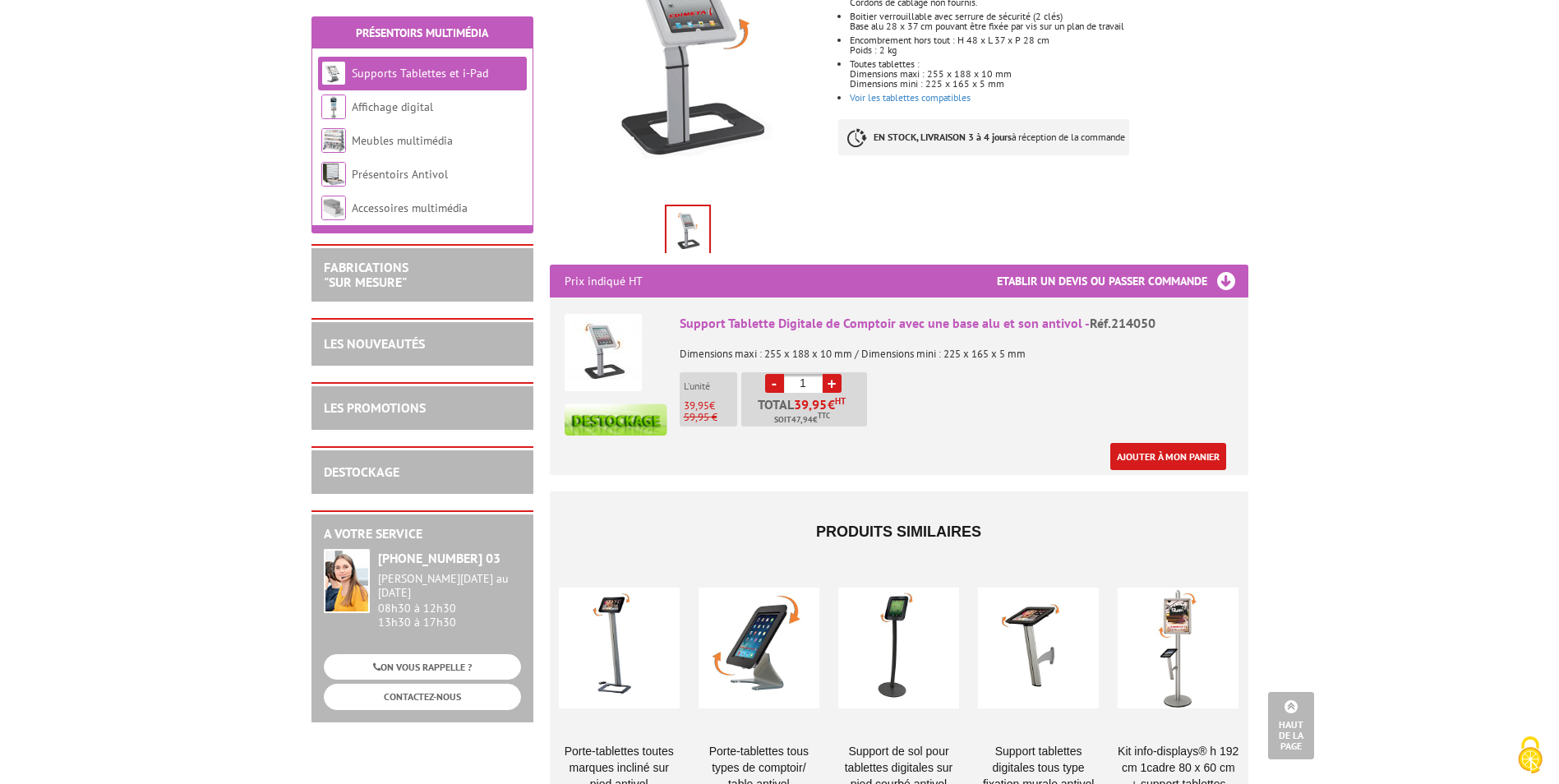
scroll to position [493, 0]
